Goal: Check status: Check status

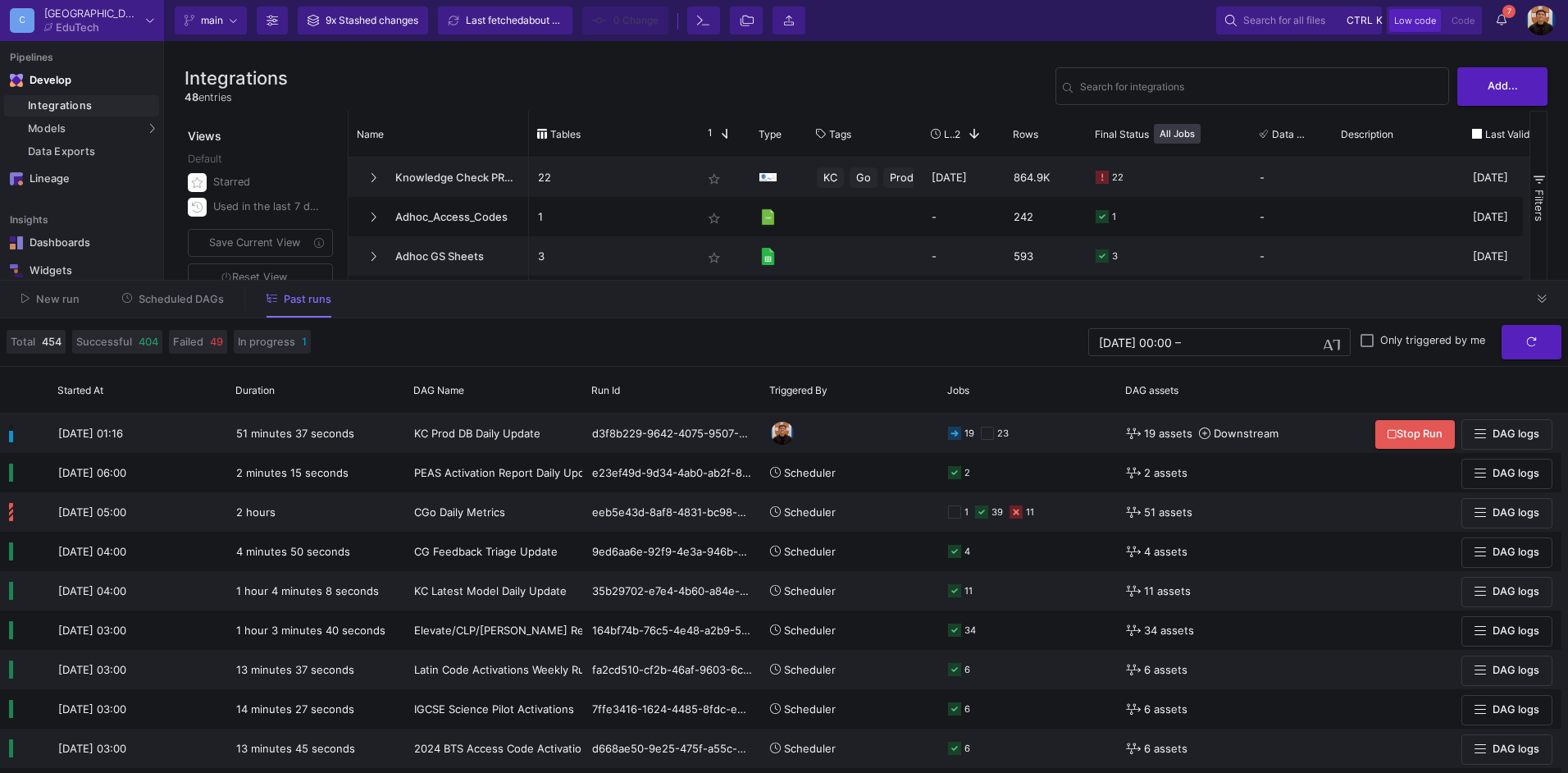
click at [220, 303] on span "Scheduled DAGs" at bounding box center [181, 299] width 85 height 13
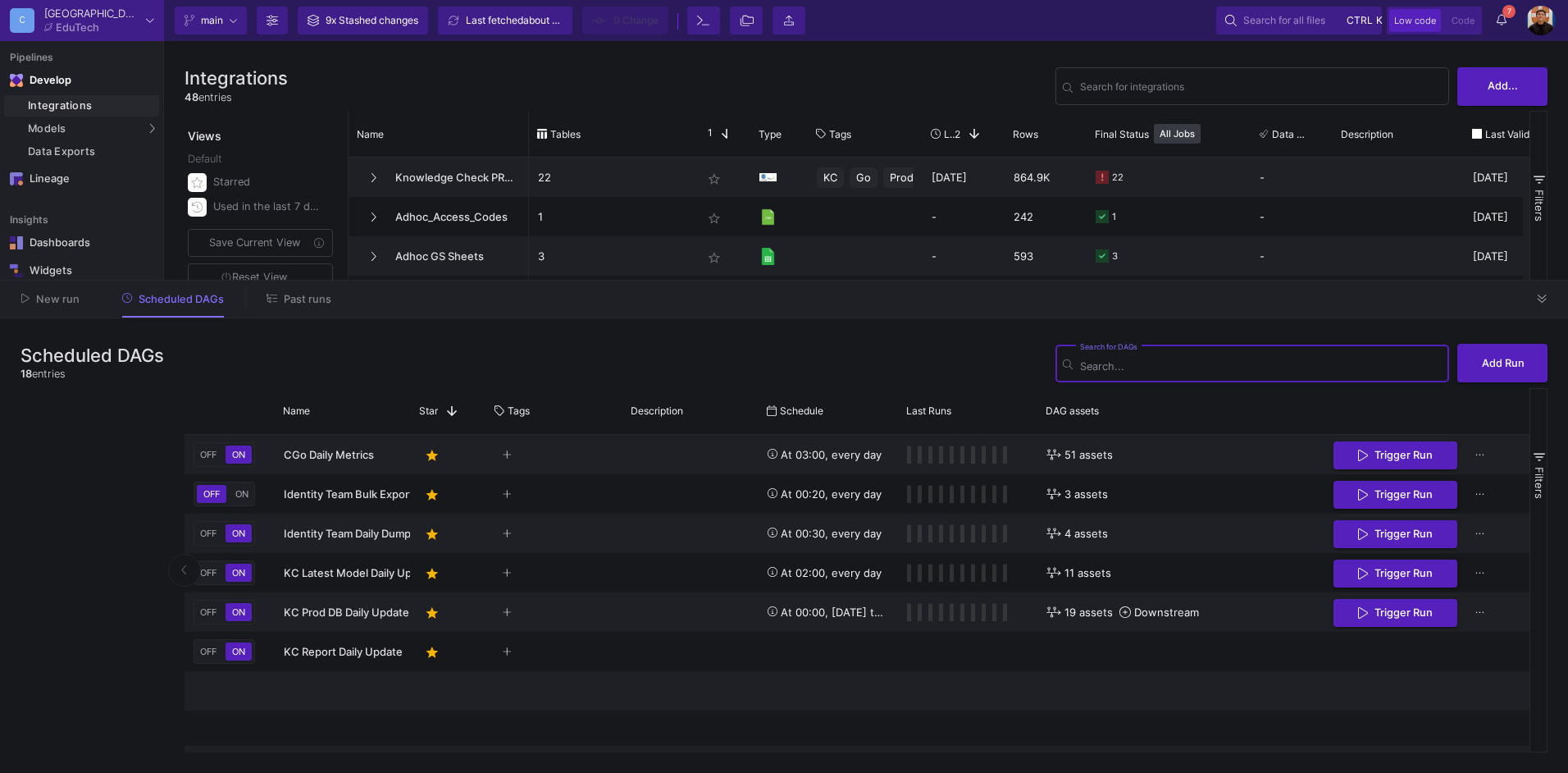
click at [316, 307] on button "Past runs" at bounding box center [299, 299] width 104 height 25
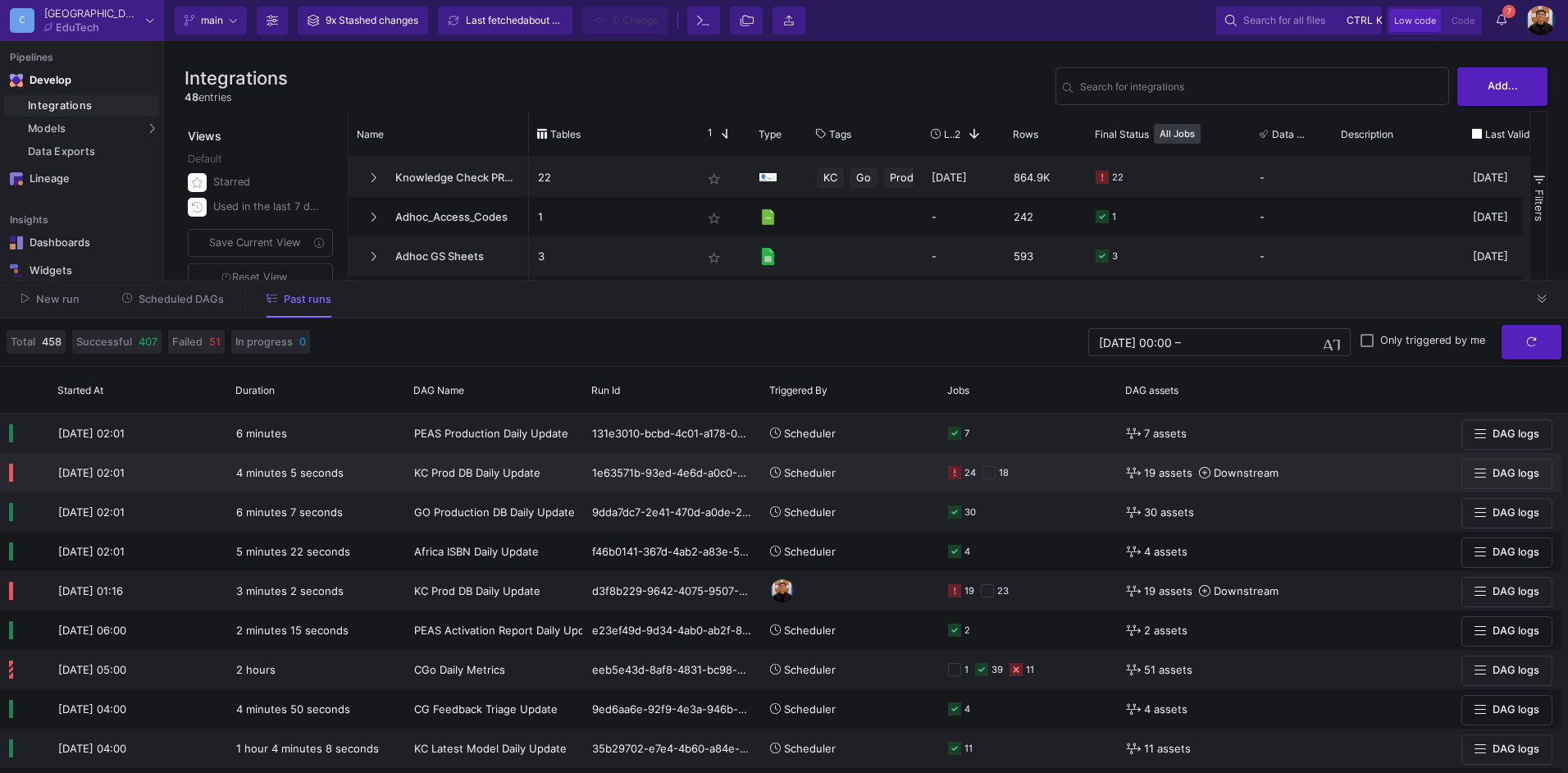
click at [1042, 468] on div "24 18" at bounding box center [1028, 473] width 160 height 38
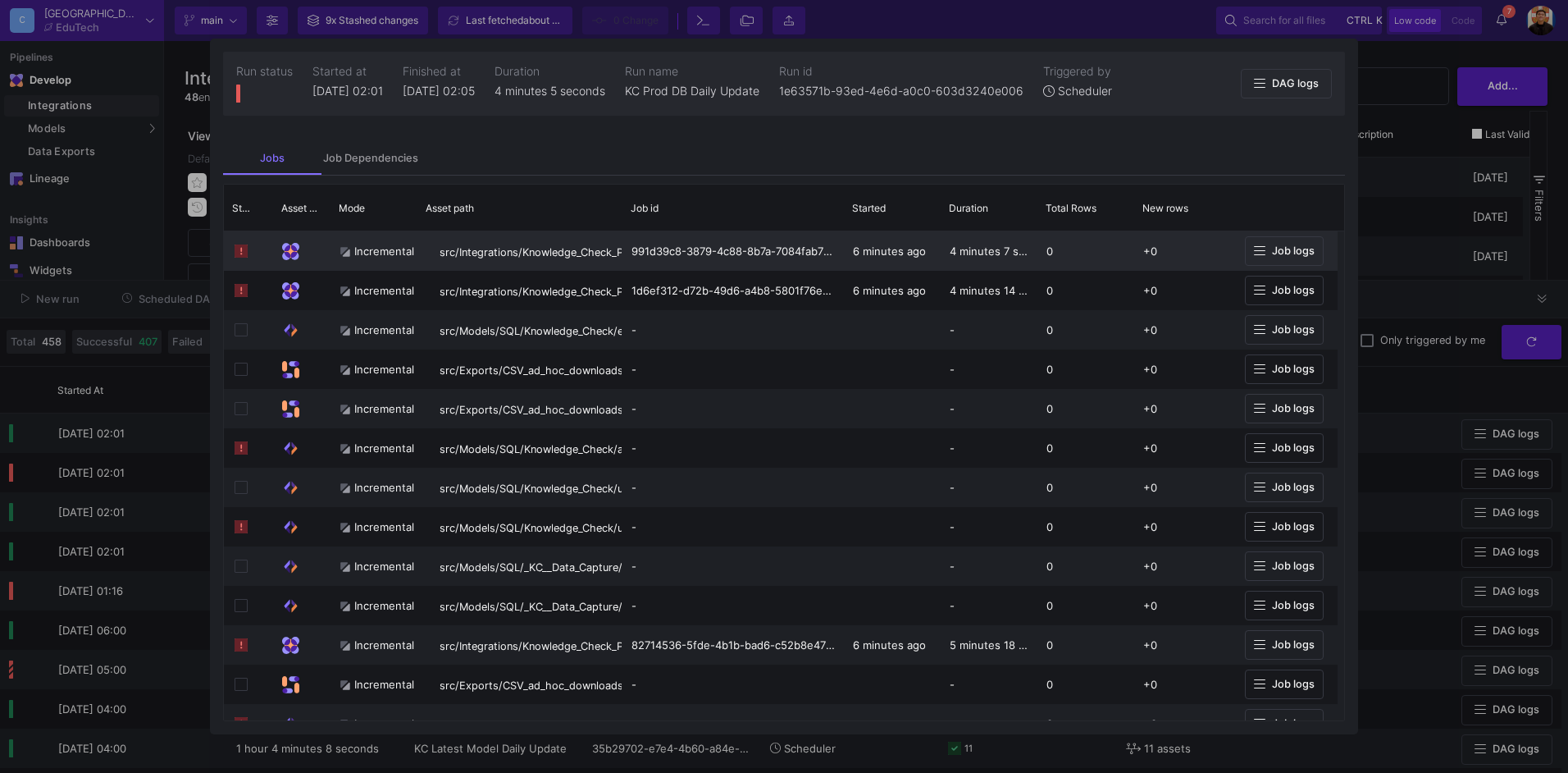
click at [1294, 254] on span "Job logs" at bounding box center [1293, 251] width 43 height 13
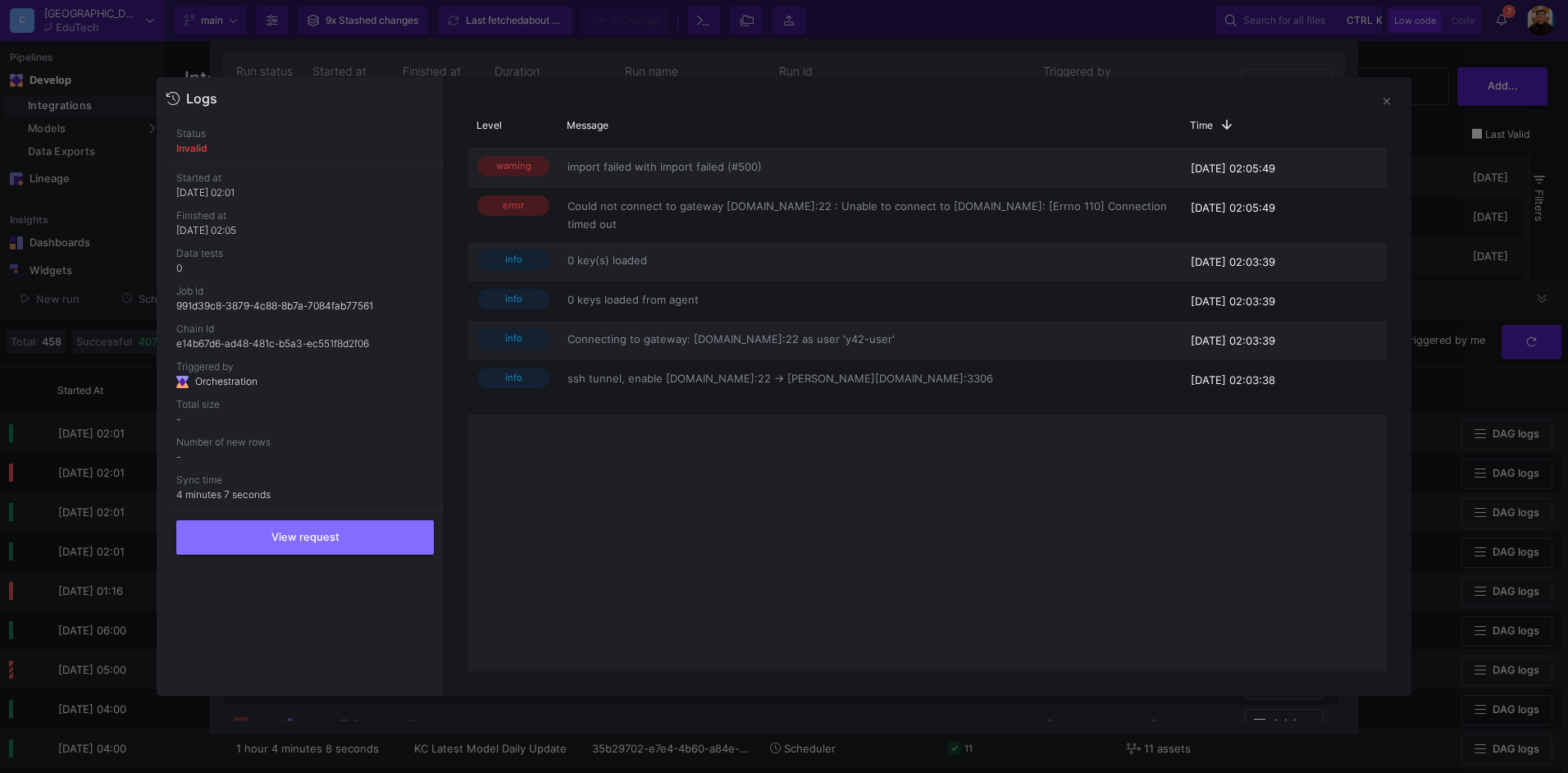
click at [62, 301] on div at bounding box center [784, 386] width 1568 height 773
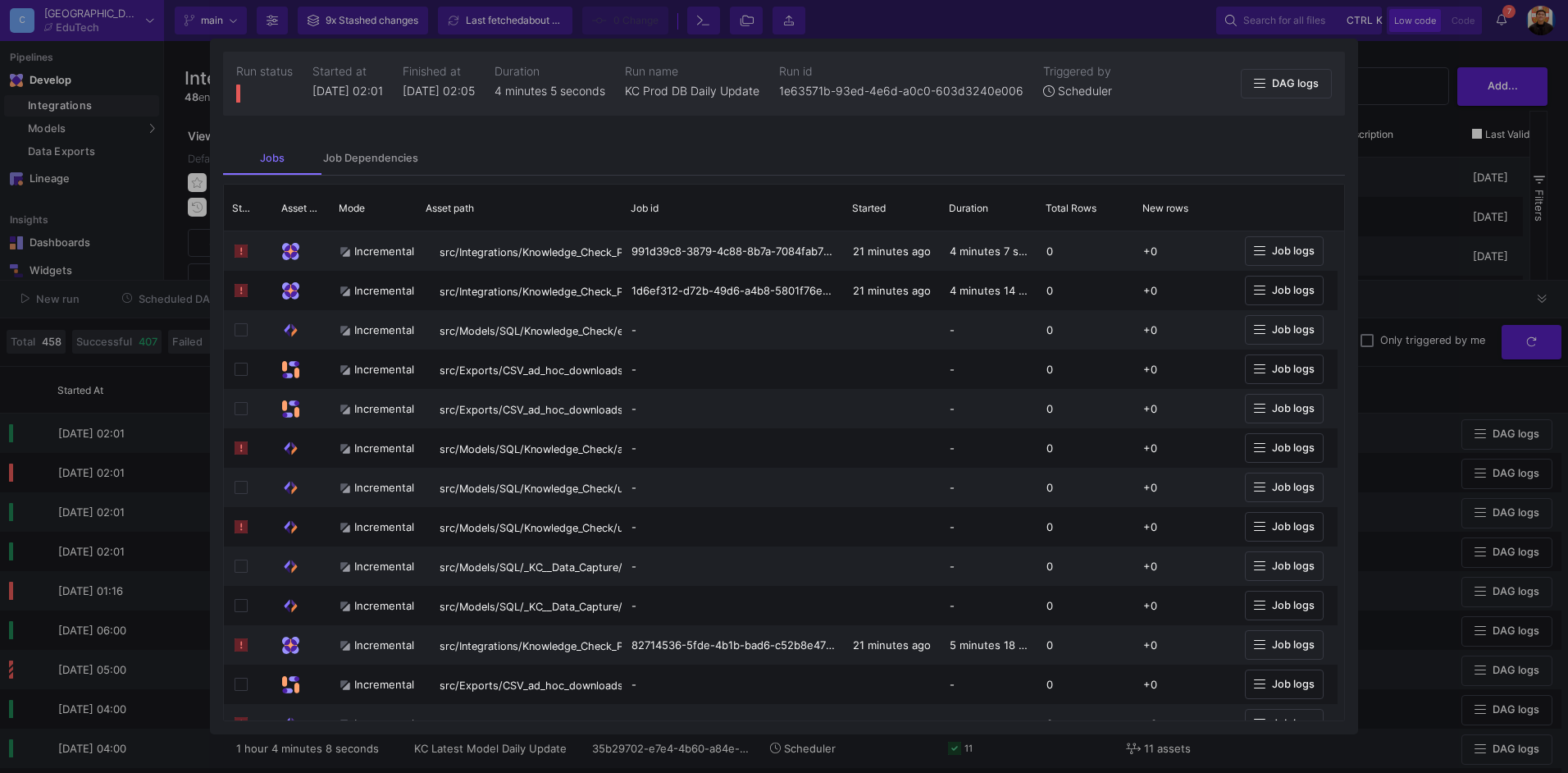
click at [137, 299] on div at bounding box center [784, 386] width 1568 height 773
